Goal: Transaction & Acquisition: Obtain resource

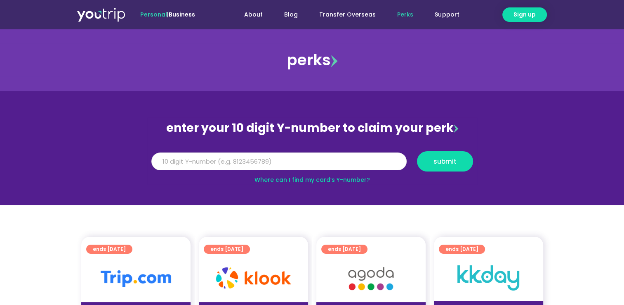
click at [359, 164] on input "Y Number" at bounding box center [278, 161] width 255 height 18
click at [250, 164] on input "Y Number" at bounding box center [278, 161] width 255 height 18
type input "4"
type input "8177373990"
click at [427, 161] on span "submit" at bounding box center [445, 161] width 42 height 6
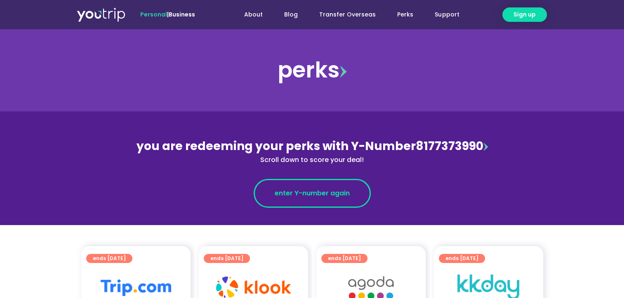
click at [319, 198] on link "enter Y-number again" at bounding box center [312, 193] width 117 height 29
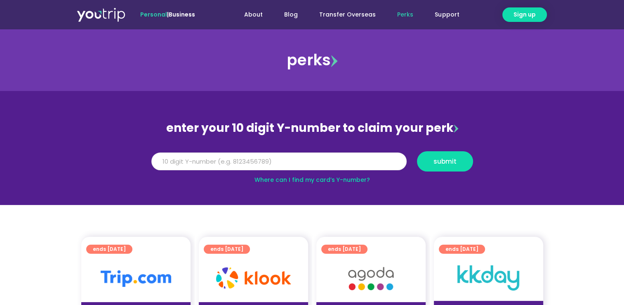
click at [303, 159] on input "Y Number" at bounding box center [278, 161] width 255 height 18
type input "8177373990"
click at [454, 166] on button "submit" at bounding box center [445, 161] width 56 height 20
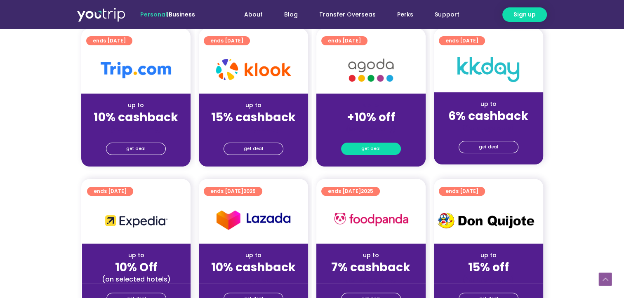
scroll to position [206, 0]
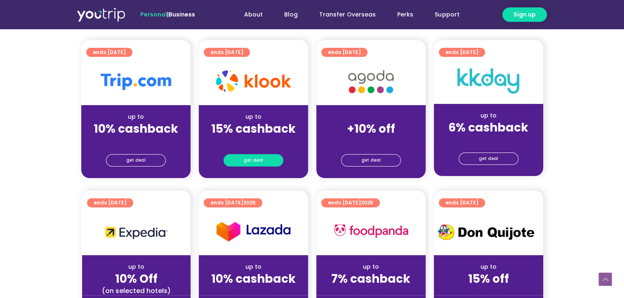
click at [246, 160] on span "get deal" at bounding box center [253, 161] width 19 height 12
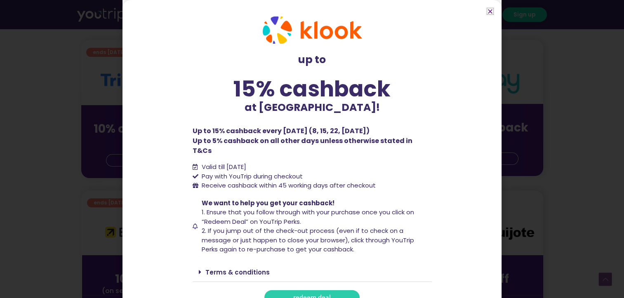
scroll to position [7, 0]
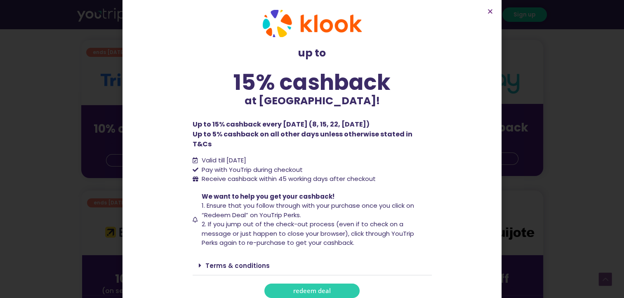
click at [302, 288] on span "redeem deal" at bounding box center [312, 291] width 38 height 6
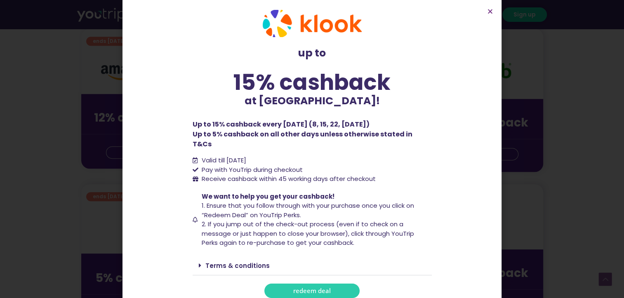
scroll to position [536, 0]
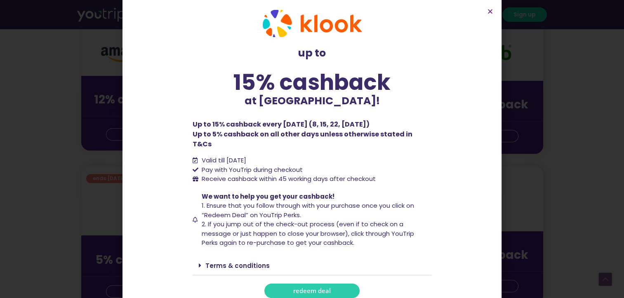
click at [489, 7] on section "up to 15% cashback at Klook! up to 15% cashback at Klook! Up to 15% cashback ev…" at bounding box center [312, 153] width 379 height 321
click at [488, 10] on icon "Close" at bounding box center [490, 11] width 6 height 6
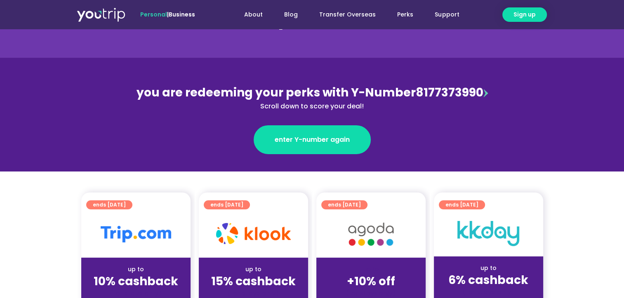
scroll to position [52, 0]
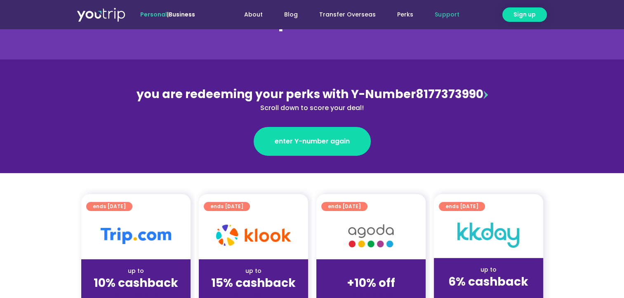
click at [442, 14] on link "Support" at bounding box center [447, 14] width 46 height 15
